Goal: Check status

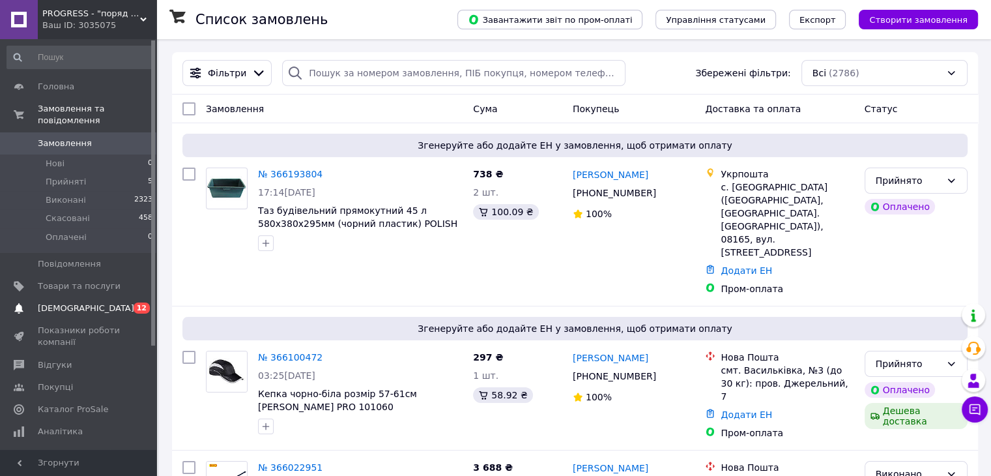
click at [44, 302] on span "[DEMOGRAPHIC_DATA]" at bounding box center [86, 308] width 96 height 12
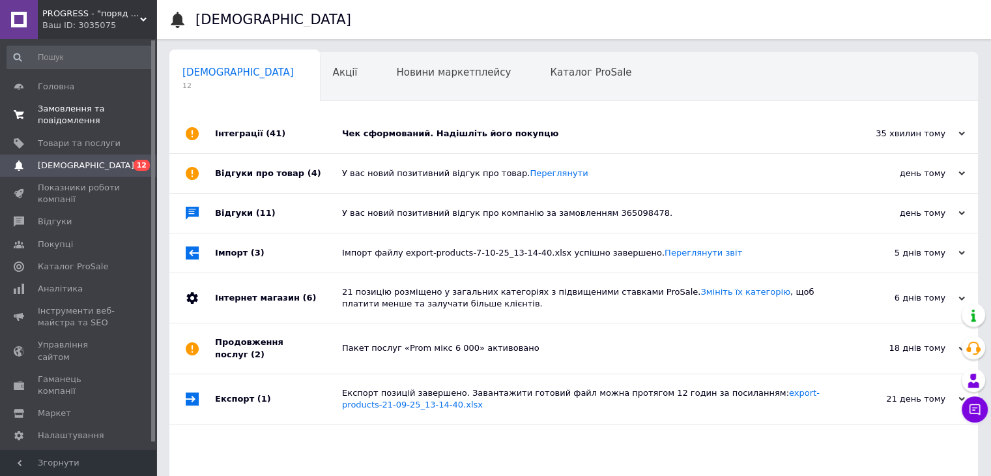
click at [74, 114] on span "Замовлення та повідомлення" at bounding box center [79, 114] width 83 height 23
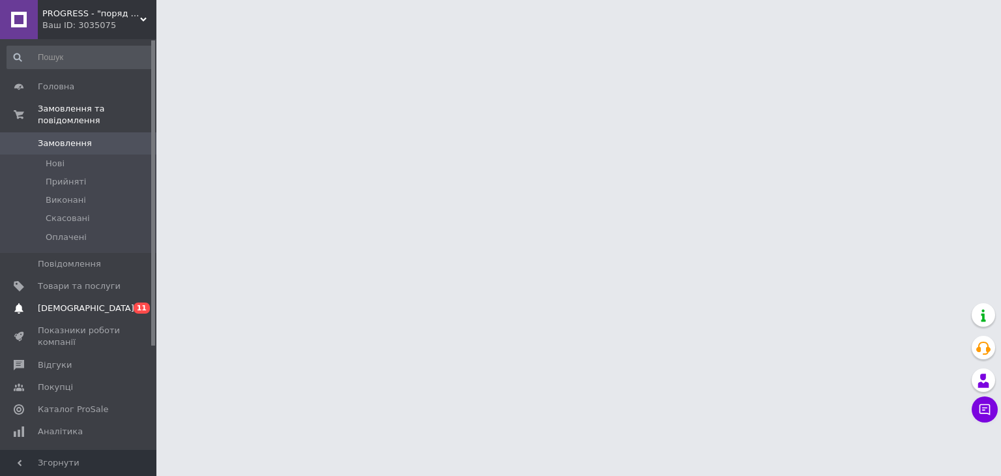
click at [89, 302] on span "[DEMOGRAPHIC_DATA]" at bounding box center [79, 308] width 83 height 12
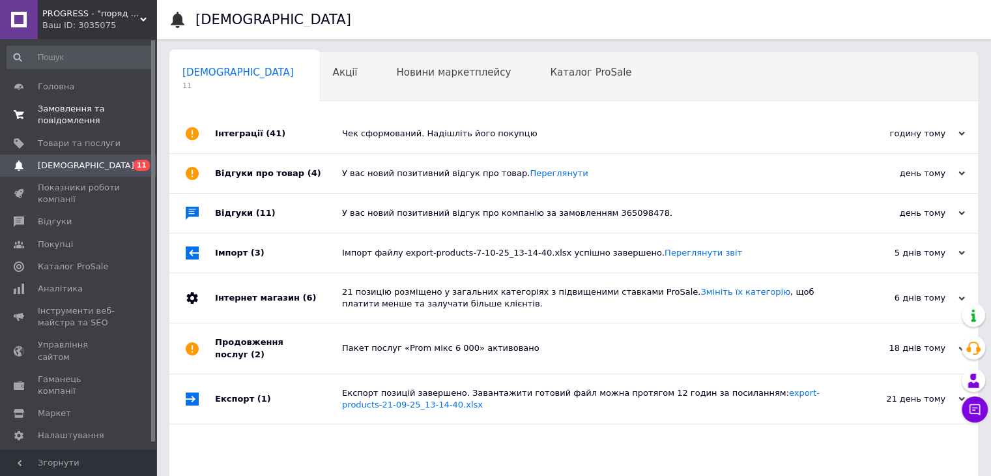
click at [74, 115] on span "Замовлення та повідомлення" at bounding box center [79, 114] width 83 height 23
